Goal: Navigation & Orientation: Understand site structure

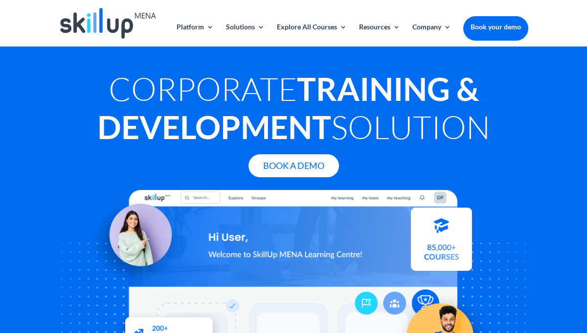
scroll to position [6, 0]
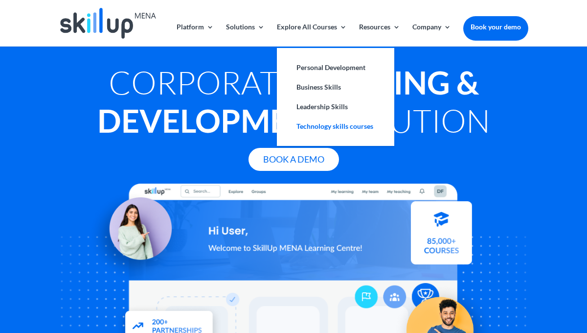
click at [321, 125] on link "Technology skills courses" at bounding box center [336, 127] width 98 height 20
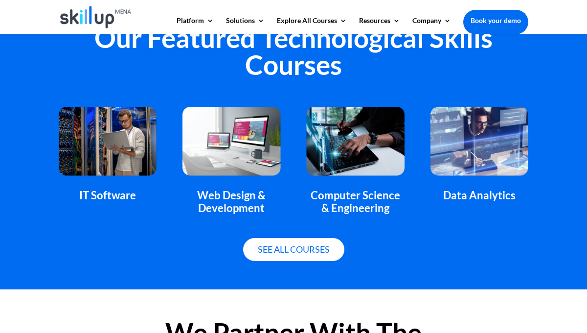
scroll to position [759, 0]
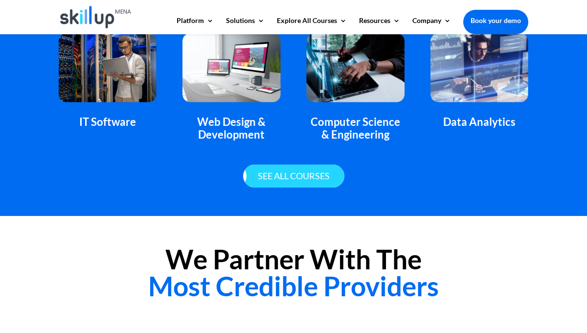
click at [268, 172] on link "See all courses" at bounding box center [293, 175] width 101 height 23
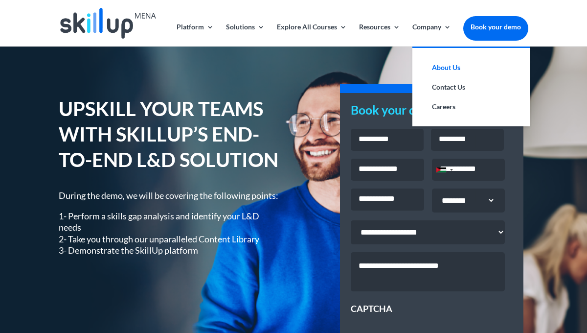
click at [438, 67] on link "About Us" at bounding box center [471, 68] width 98 height 20
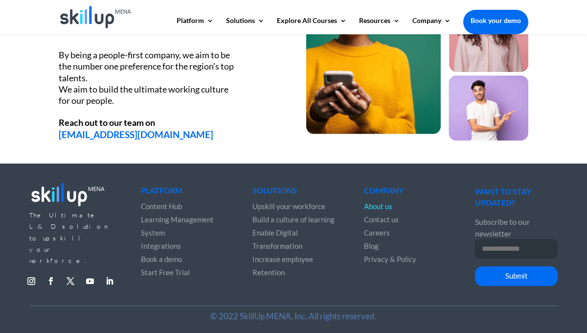
scroll to position [1288, 0]
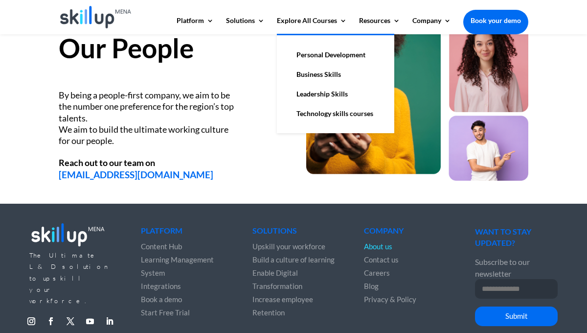
click at [329, 89] on link "Leadership Skills" at bounding box center [336, 94] width 98 height 20
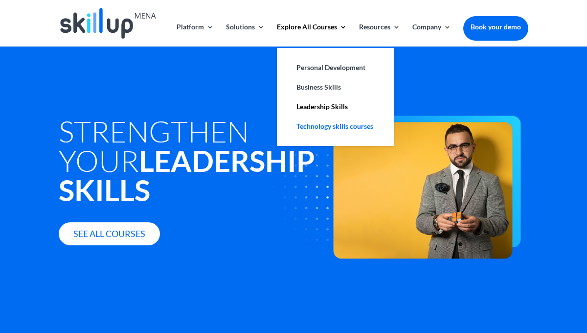
click at [325, 121] on link "Technology skills courses" at bounding box center [336, 127] width 98 height 20
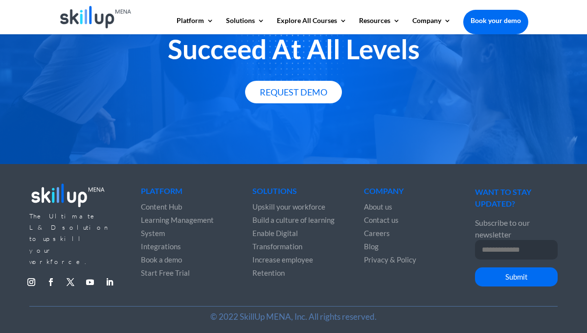
scroll to position [1386, 0]
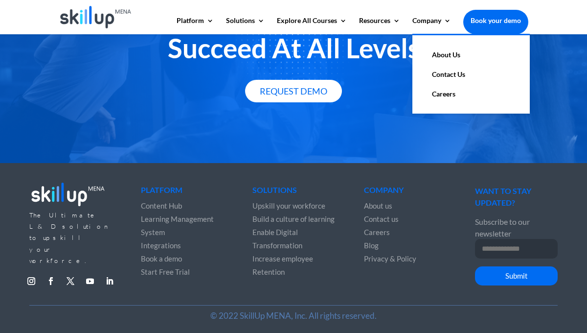
click at [453, 74] on link "Contact Us" at bounding box center [471, 75] width 98 height 20
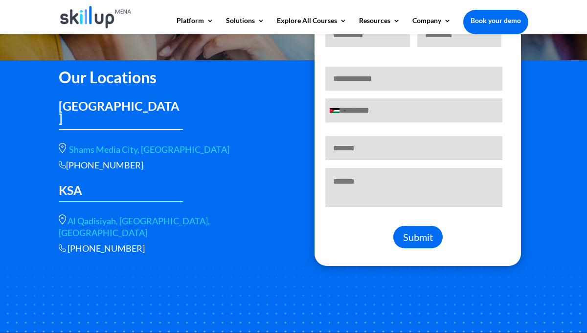
scroll to position [183, 0]
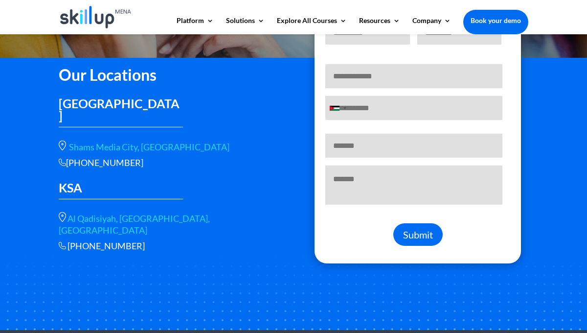
click at [192, 213] on link "Al Qadisiyah, st, Riyadh 13326, Saudi Arabia" at bounding box center [134, 224] width 151 height 22
